Goal: Navigation & Orientation: Find specific page/section

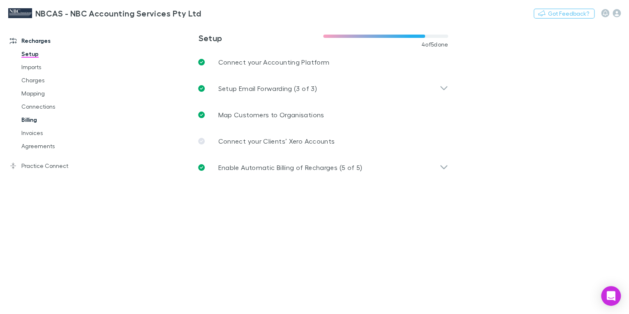
click at [37, 118] on link "Billing" at bounding box center [59, 119] width 93 height 13
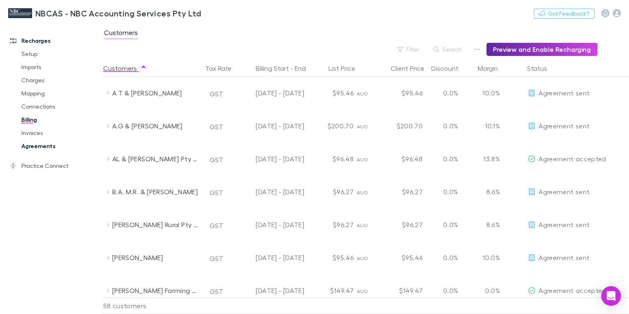
click at [39, 145] on link "Agreements" at bounding box center [59, 145] width 93 height 13
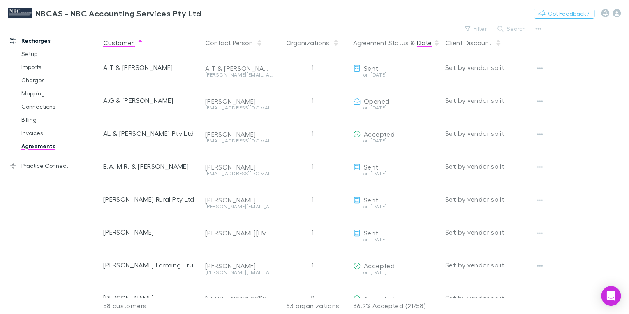
click at [424, 43] on button "Date" at bounding box center [424, 43] width 15 height 16
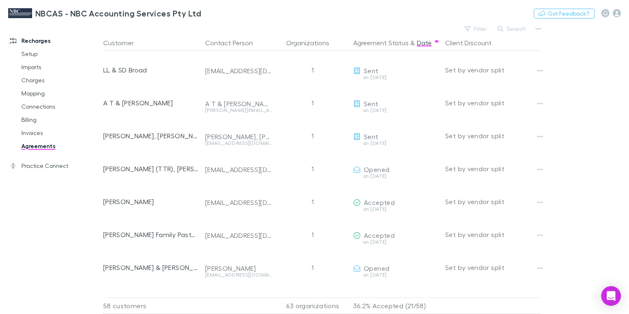
scroll to position [1019, 0]
